Goal: Information Seeking & Learning: Learn about a topic

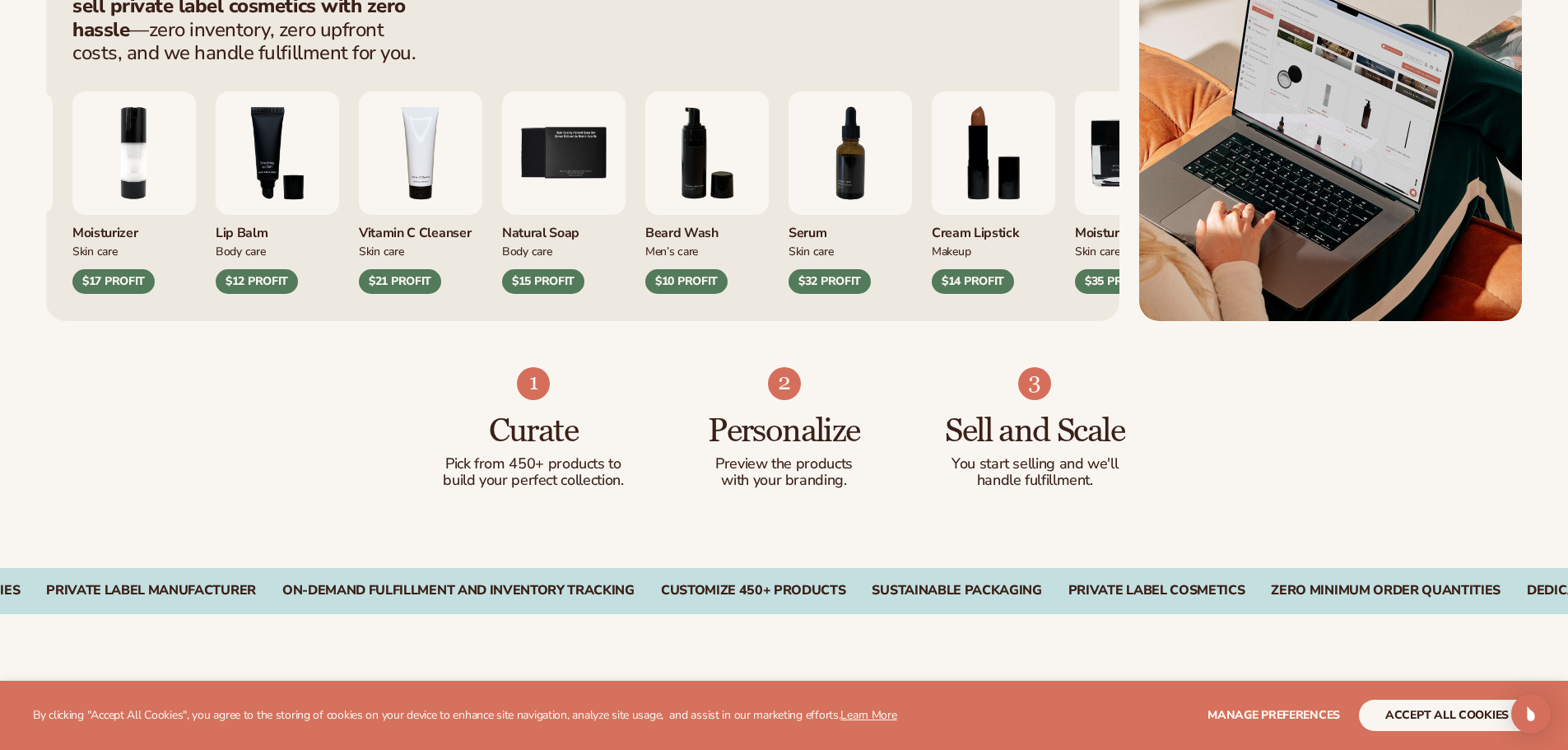
scroll to position [742, 0]
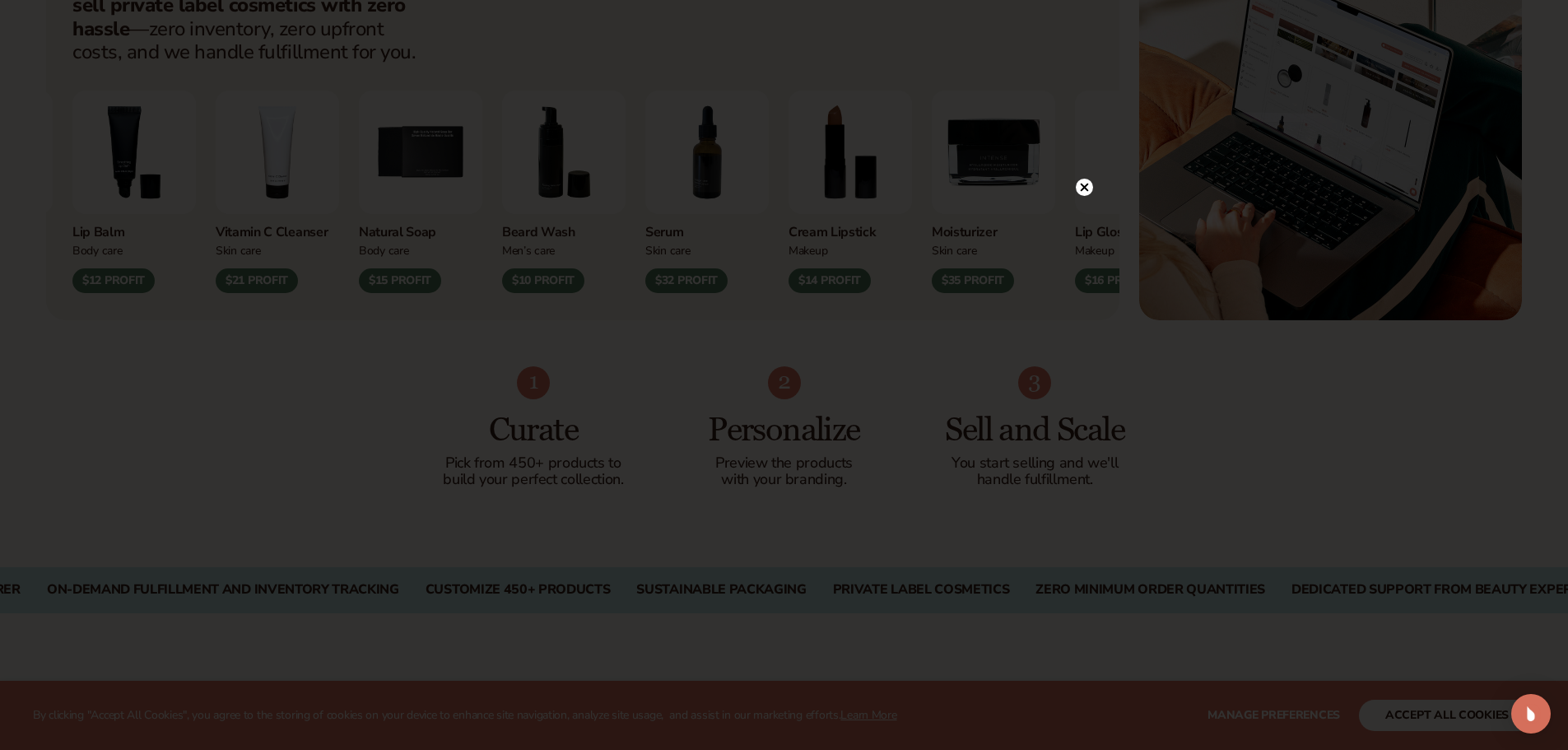
click at [1085, 185] on icon at bounding box center [1084, 187] width 17 height 17
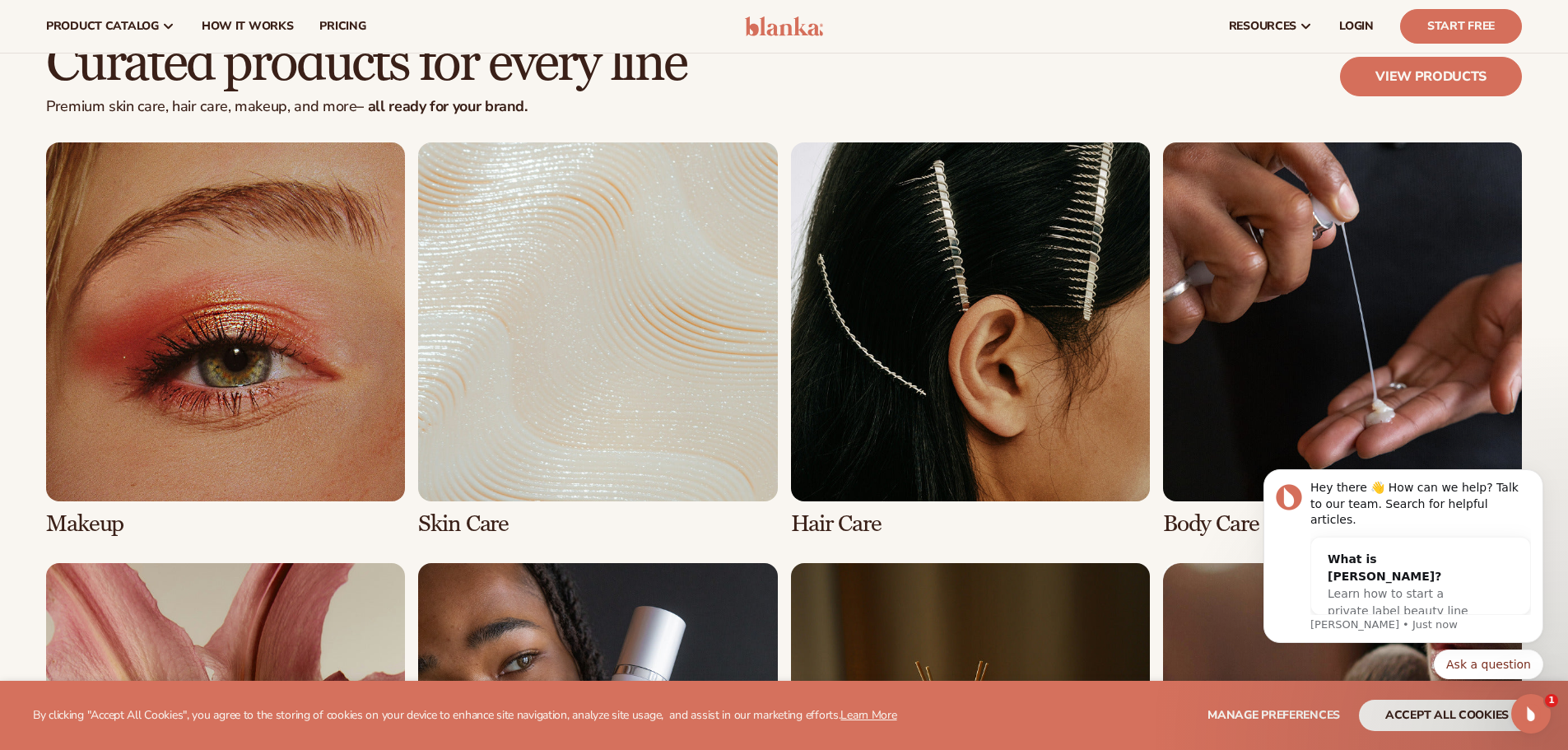
scroll to position [3294, 0]
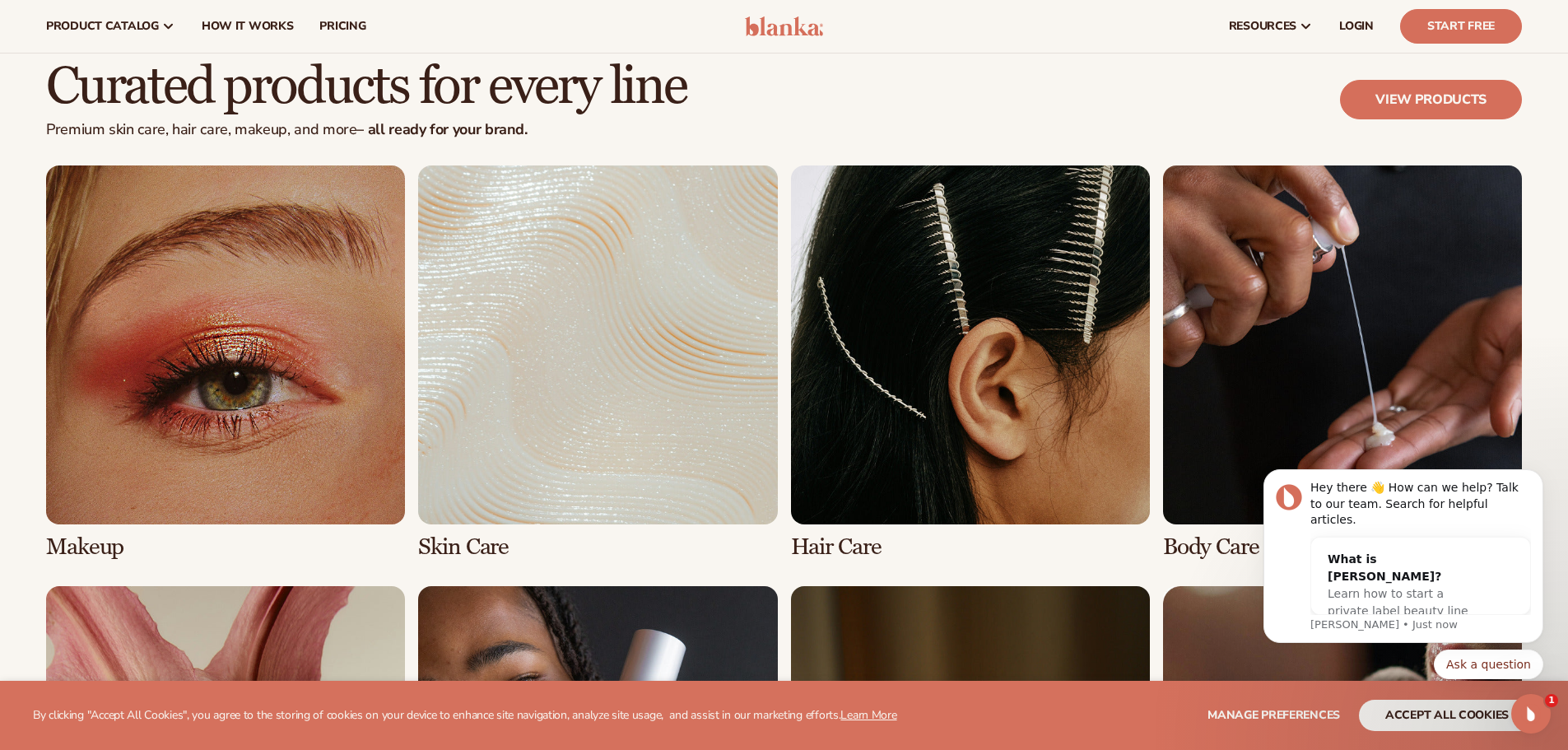
click at [655, 346] on link "2 / 8" at bounding box center [597, 363] width 359 height 394
click at [648, 359] on link "2 / 8" at bounding box center [597, 363] width 359 height 394
click at [463, 543] on link "2 / 8" at bounding box center [597, 363] width 359 height 394
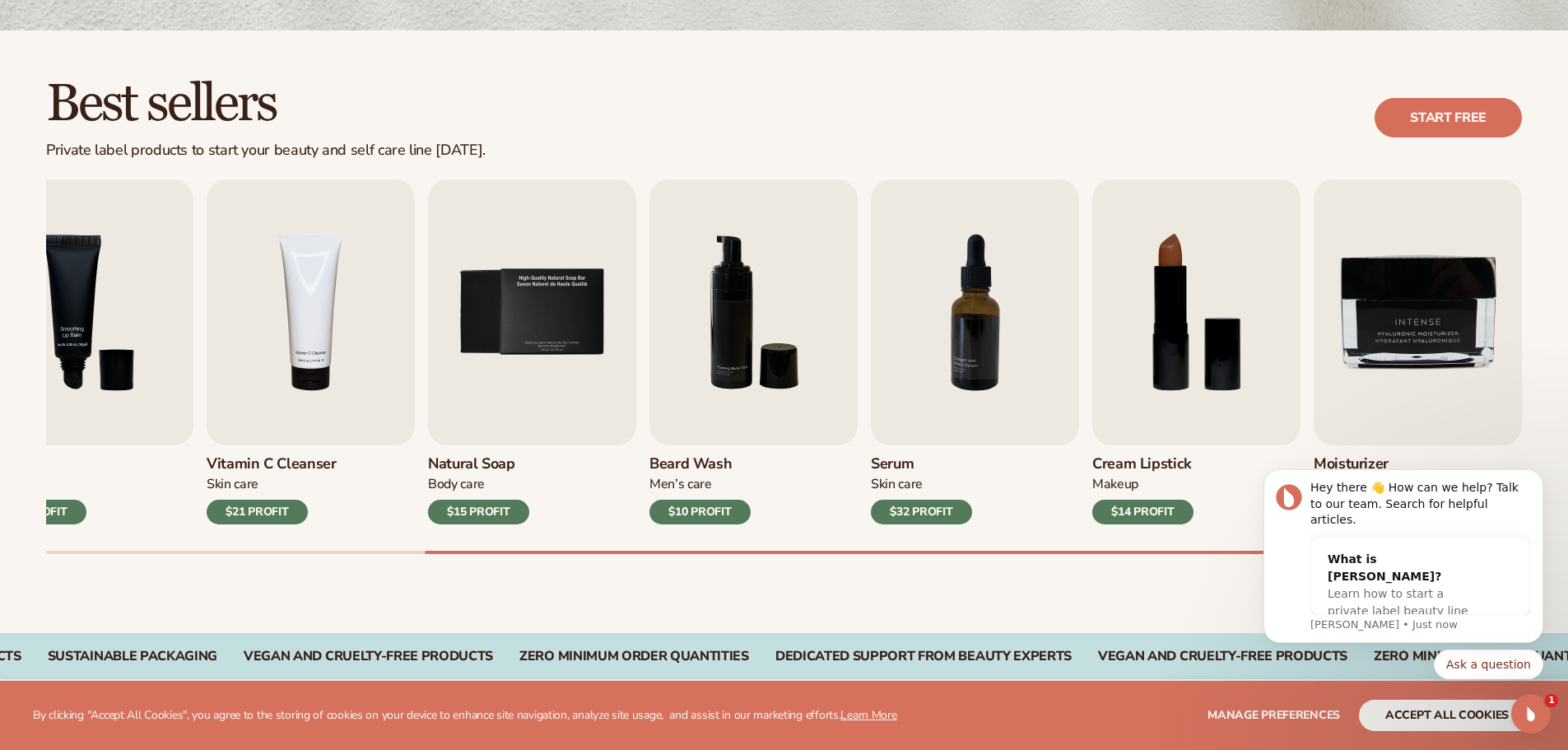
click at [940, 503] on div "$32 PROFIT" at bounding box center [921, 511] width 101 height 25
click at [949, 386] on img "7 / 9" at bounding box center [975, 312] width 208 height 266
click at [972, 337] on img "7 / 9" at bounding box center [975, 312] width 208 height 266
click at [342, 389] on img "4 / 9" at bounding box center [310, 312] width 208 height 266
click at [346, 390] on img "4 / 9" at bounding box center [310, 312] width 208 height 266
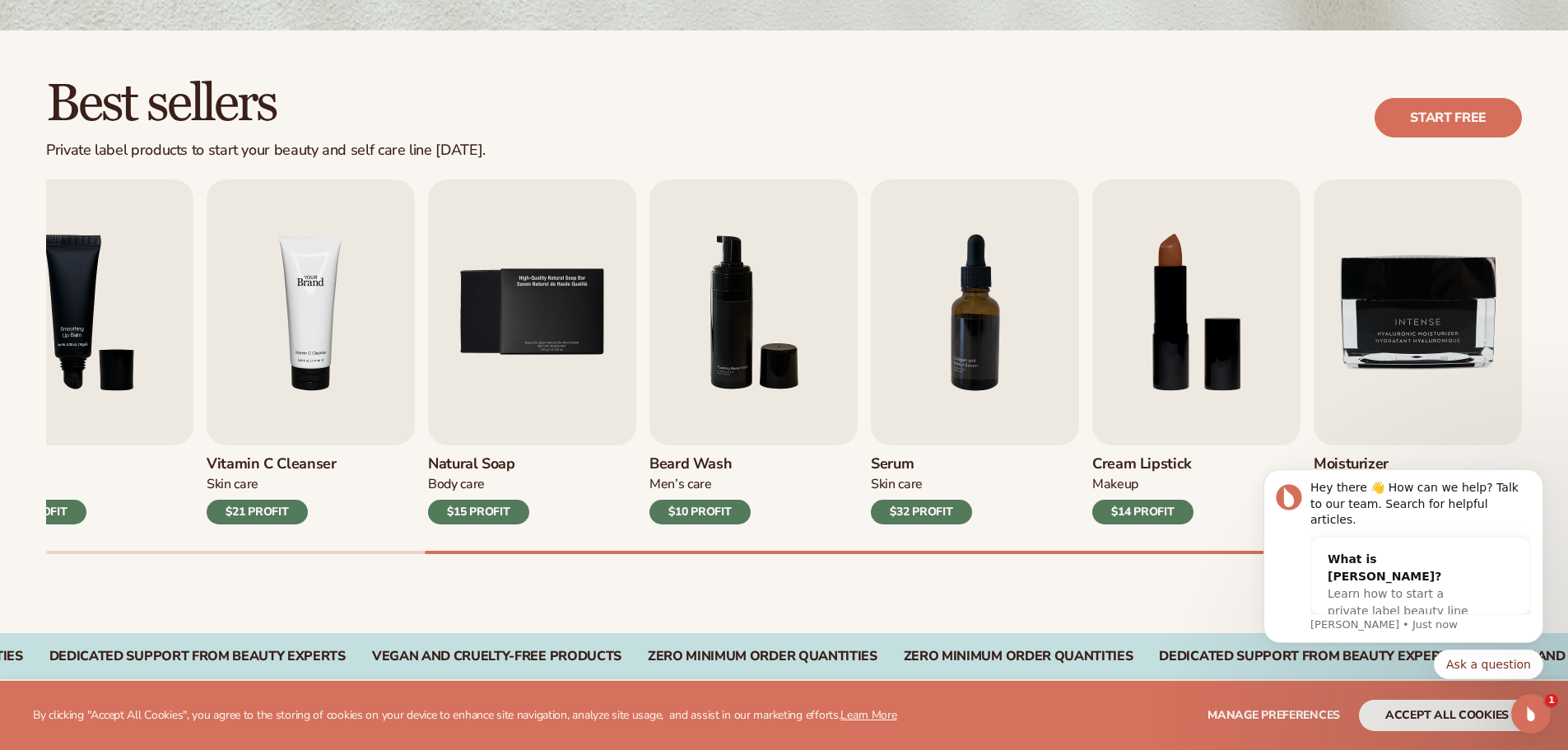
click at [348, 391] on img "4 / 9" at bounding box center [310, 312] width 208 height 266
click at [352, 395] on img "4 / 9" at bounding box center [310, 312] width 208 height 266
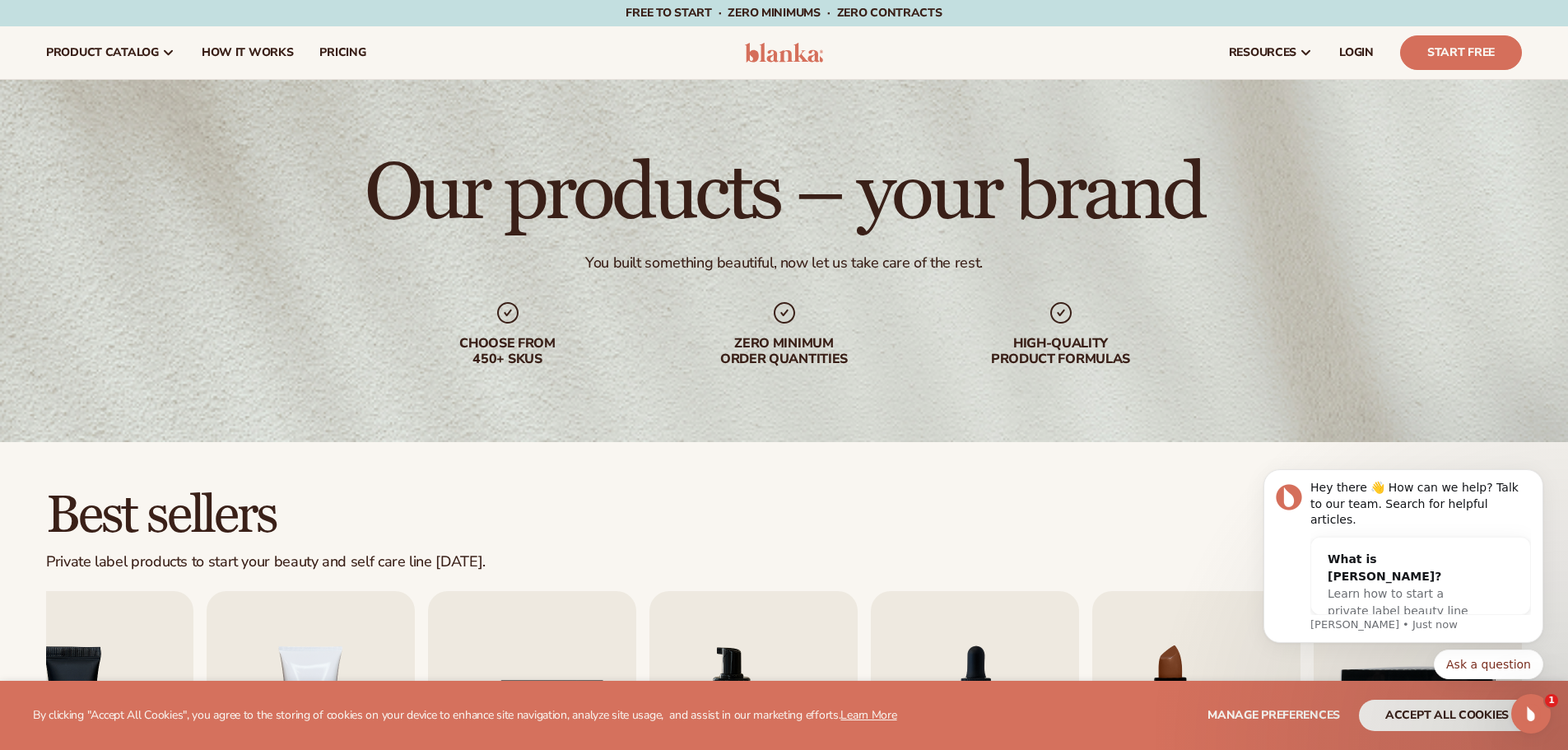
scroll to position [412, 0]
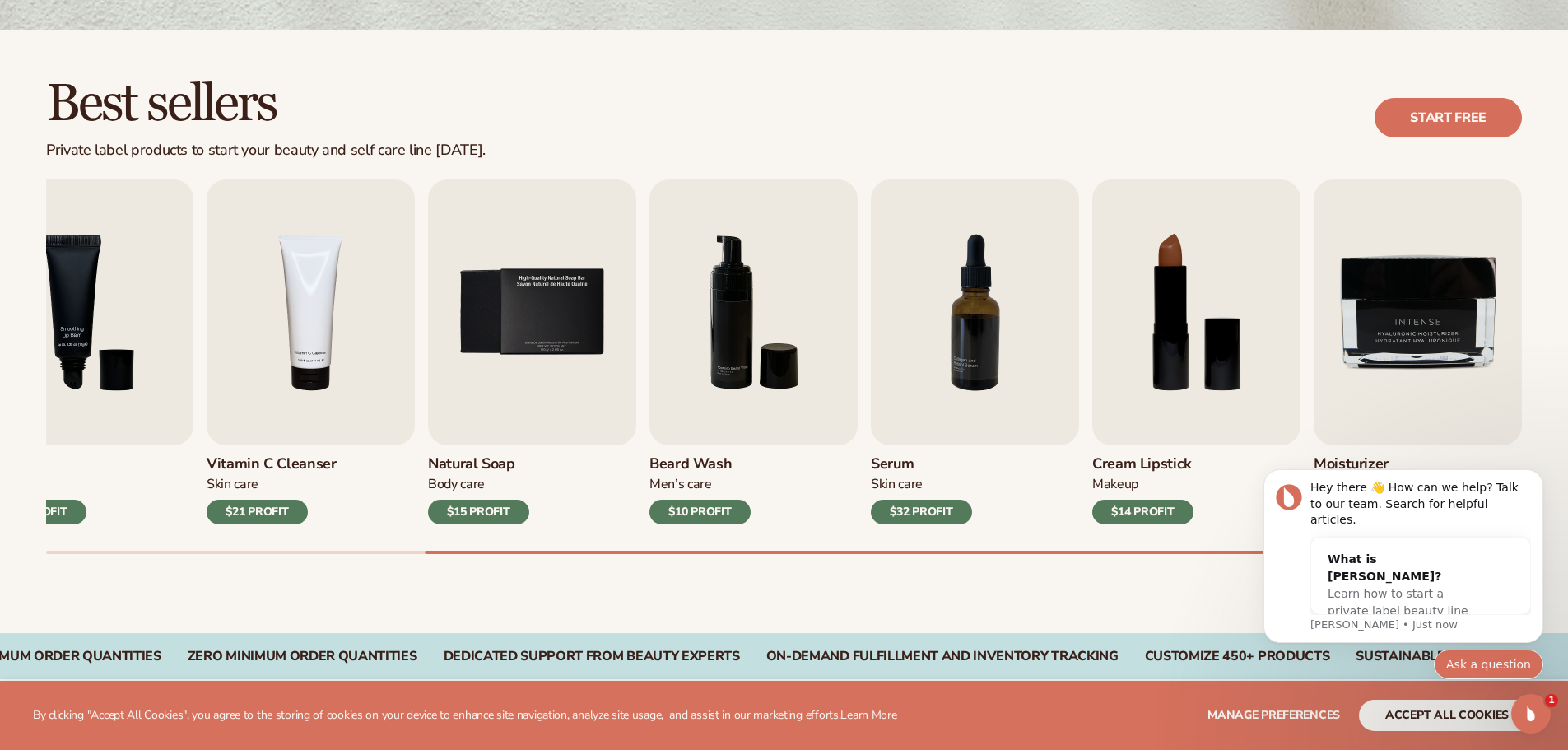
click at [1503, 666] on button "Ask a question" at bounding box center [1488, 664] width 110 height 30
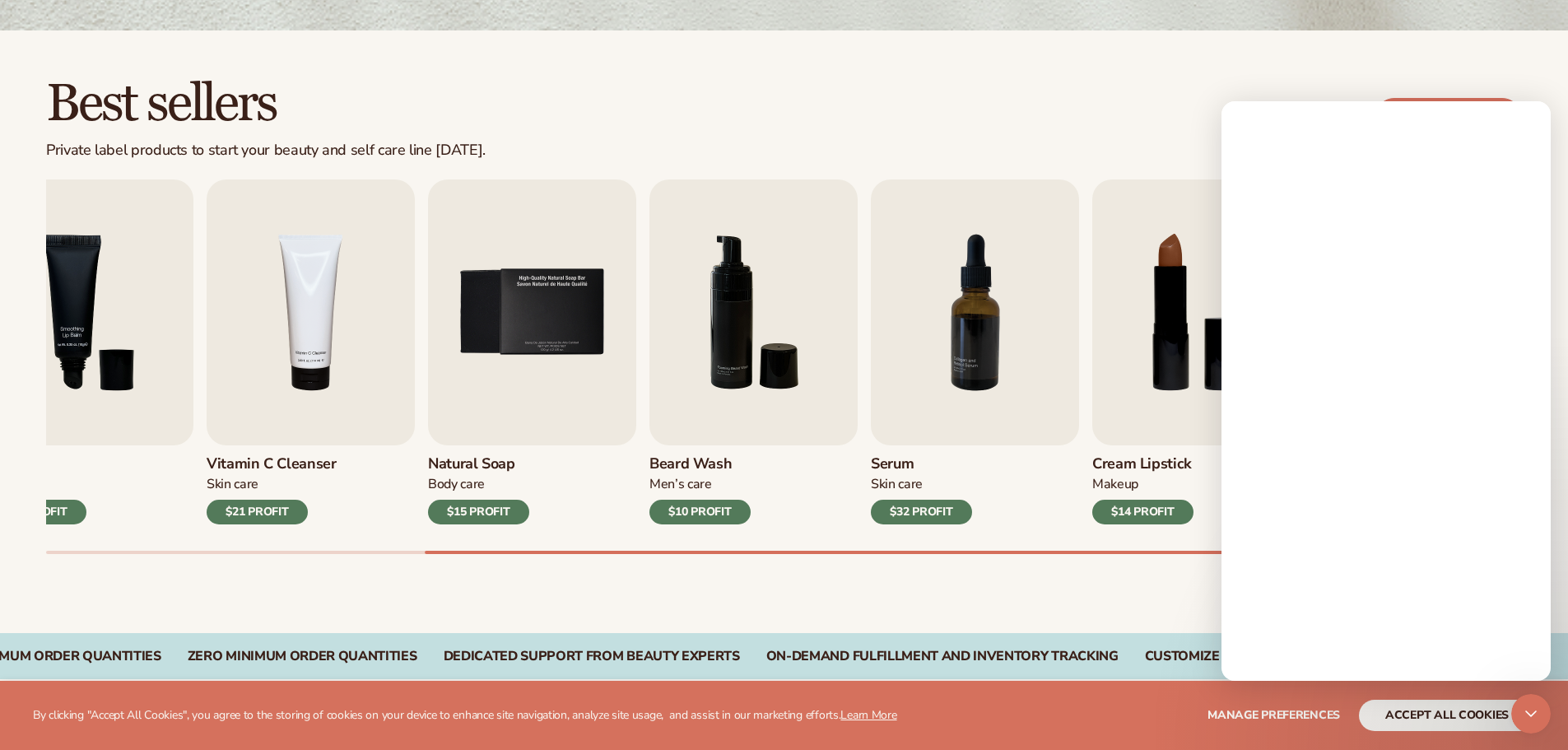
scroll to position [0, 0]
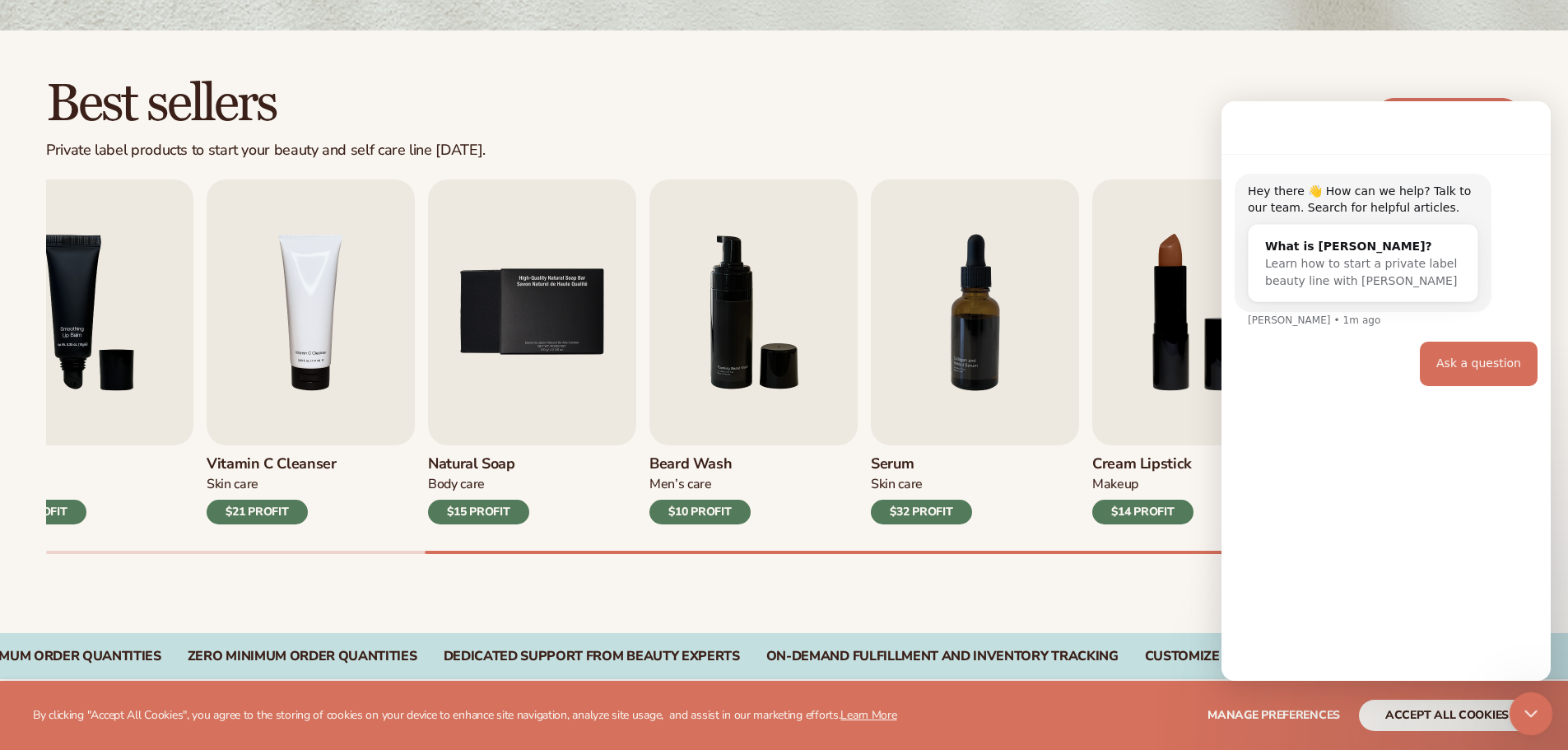
click at [1546, 712] on div "Close Intercom Messenger" at bounding box center [1528, 711] width 40 height 40
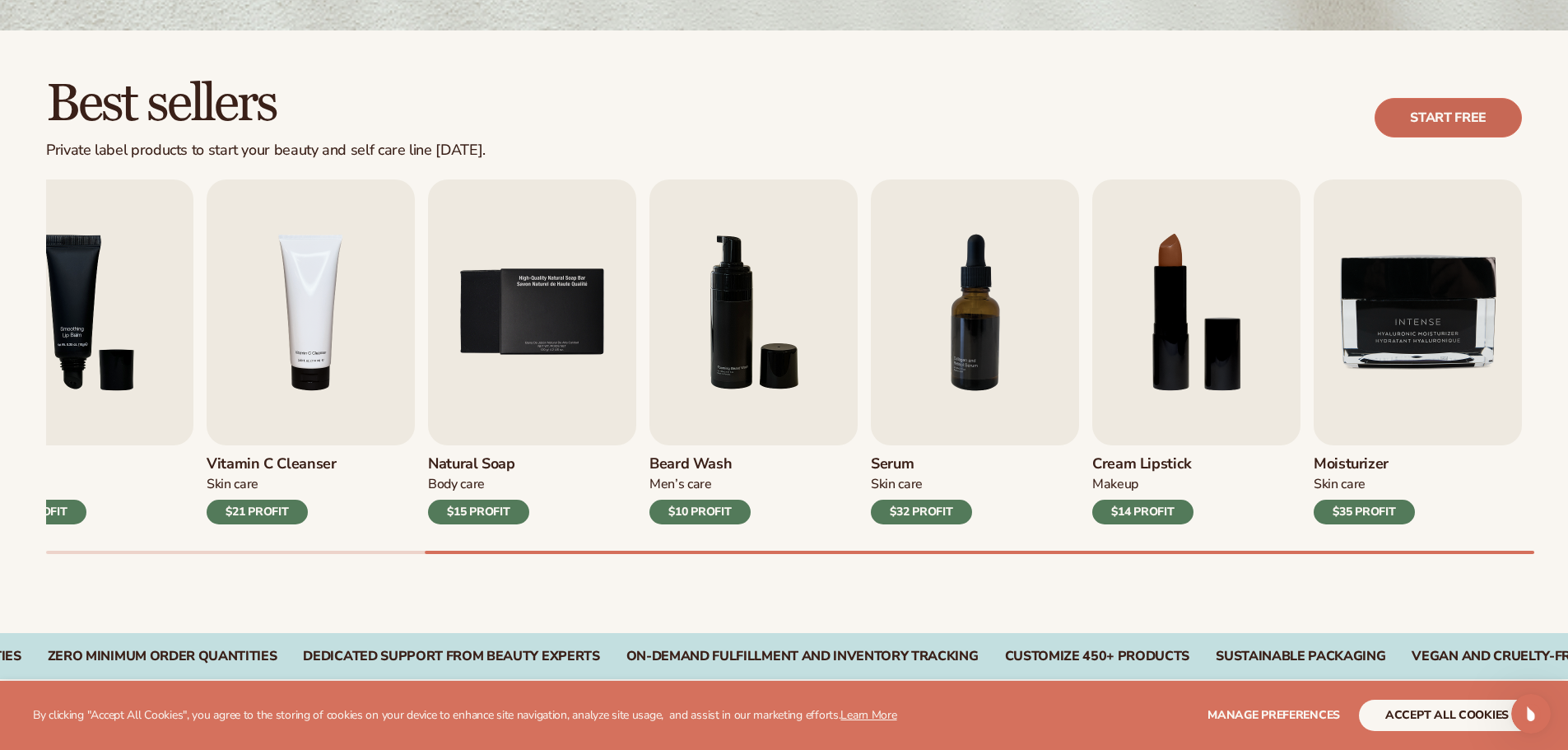
click at [1473, 118] on link "Start free" at bounding box center [1448, 117] width 148 height 40
